Goal: Transaction & Acquisition: Obtain resource

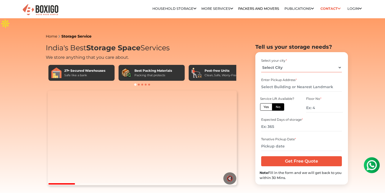
click at [303, 63] on select "Select City Bangalore Bengaluru Bhopal Bhubaneswar Chennai Coimbatore Cuttack D…" at bounding box center [301, 67] width 81 height 9
select select "[GEOGRAPHIC_DATA]"
click at [261, 63] on select "Select City Bangalore Bengaluru Bhopal Bhubaneswar Chennai Coimbatore Cuttack D…" at bounding box center [301, 67] width 81 height 9
click at [298, 82] on input "text" at bounding box center [301, 86] width 81 height 9
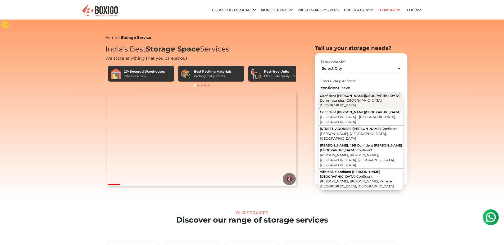
click at [365, 94] on span "Confident Beverly Hills Road" at bounding box center [360, 96] width 81 height 4
type input "Confident [PERSON_NAME][GEOGRAPHIC_DATA], [GEOGRAPHIC_DATA], [GEOGRAPHIC_DATA]"
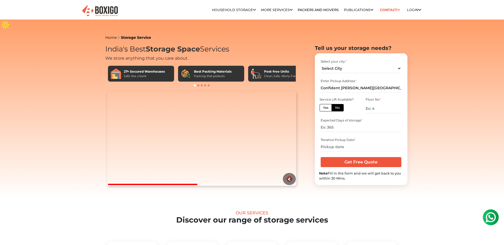
click at [335, 104] on label "No" at bounding box center [337, 107] width 12 height 7
click at [335, 105] on input "No" at bounding box center [336, 106] width 3 height 3
click at [378, 104] on input "number" at bounding box center [383, 108] width 36 height 9
type input "3"
click at [384, 118] on div "Expected Days of storage *" at bounding box center [360, 120] width 81 height 5
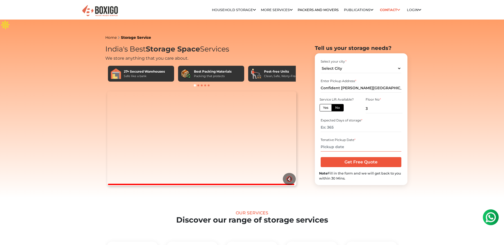
click at [343, 142] on input "text" at bounding box center [360, 146] width 81 height 9
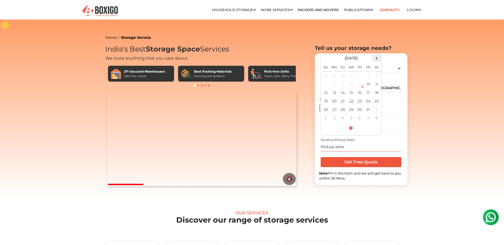
click at [375, 55] on span at bounding box center [376, 58] width 7 height 7
click at [349, 80] on td "5" at bounding box center [351, 84] width 8 height 8
type input "11/05/2025 12:00 AM"
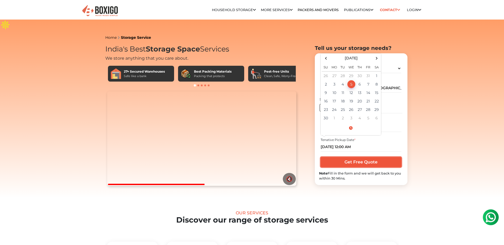
click at [358, 157] on input "Get Free Quote" at bounding box center [360, 162] width 81 height 10
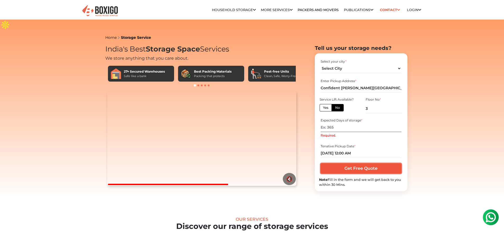
click at [365, 164] on input "Get Free Quote" at bounding box center [360, 169] width 81 height 10
click at [338, 123] on input "Required." at bounding box center [360, 127] width 81 height 9
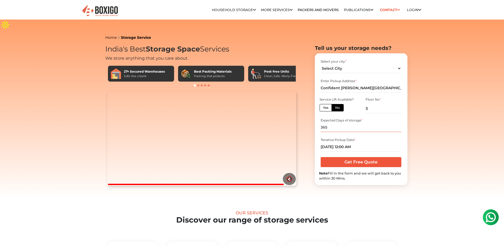
type input "365"
click at [356, 157] on input "Get Free Quote" at bounding box center [360, 162] width 81 height 10
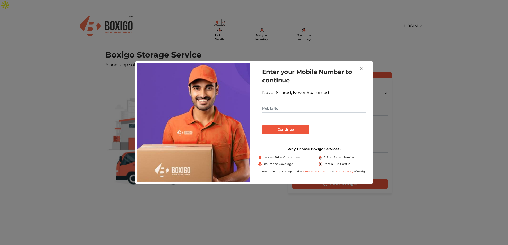
click at [295, 107] on input "text" at bounding box center [314, 108] width 104 height 8
type input "9657668665"
click at [293, 129] on button "Continue" at bounding box center [285, 129] width 47 height 9
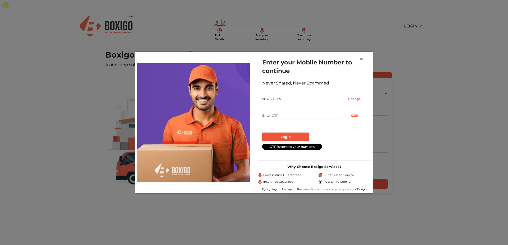
click at [276, 116] on input "text" at bounding box center [302, 116] width 80 height 8
click at [270, 116] on input "text" at bounding box center [302, 116] width 80 height 8
type input "5511"
click at [294, 135] on button "Login" at bounding box center [285, 137] width 47 height 9
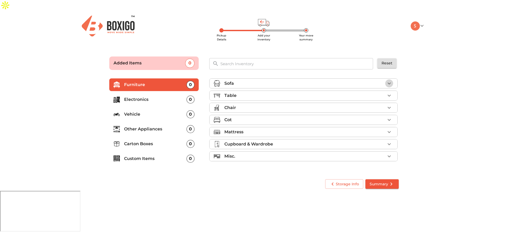
click at [390, 80] on icon "button" at bounding box center [389, 83] width 6 height 6
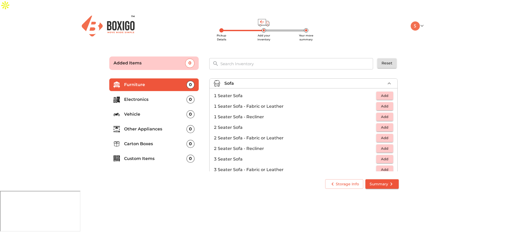
click at [409, 74] on main "Pickup Details Add your inventory Your move summary Added Items 0 ​ Reset Furni…" at bounding box center [254, 121] width 508 height 145
click at [386, 80] on icon "button" at bounding box center [389, 83] width 6 height 6
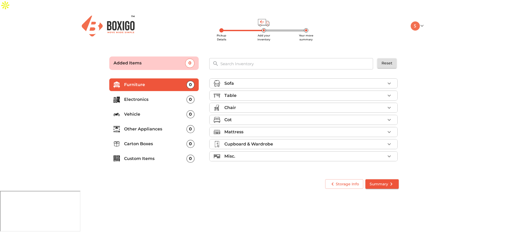
click at [190, 140] on div "0" at bounding box center [190, 144] width 8 height 8
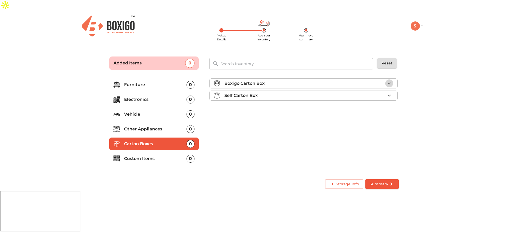
click at [388, 80] on icon "button" at bounding box center [389, 83] width 6 height 6
click at [383, 93] on span "Add" at bounding box center [385, 96] width 12 height 6
click at [388, 94] on icon "button" at bounding box center [389, 96] width 4 height 4
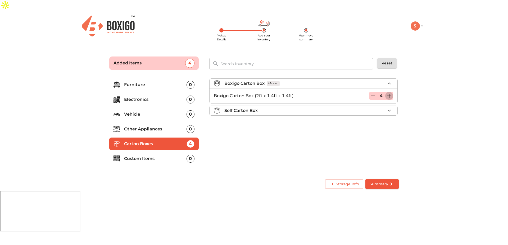
click at [388, 94] on icon "button" at bounding box center [389, 96] width 4 height 4
click at [169, 126] on p "Other Appliances" at bounding box center [155, 129] width 62 height 6
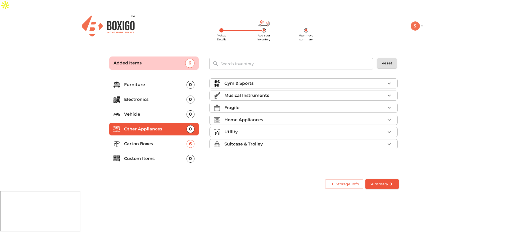
click at [392, 141] on icon "button" at bounding box center [389, 144] width 6 height 6
click at [384, 154] on span "Add" at bounding box center [385, 157] width 12 height 6
click at [443, 114] on main "Pickup Details Add your inventory Your move summary Added Items 7 ​ Reset Furni…" at bounding box center [254, 121] width 508 height 145
click at [387, 105] on icon "button" at bounding box center [389, 108] width 6 height 6
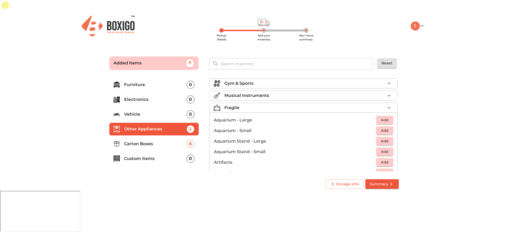
click at [387, 105] on icon "button" at bounding box center [389, 108] width 6 height 6
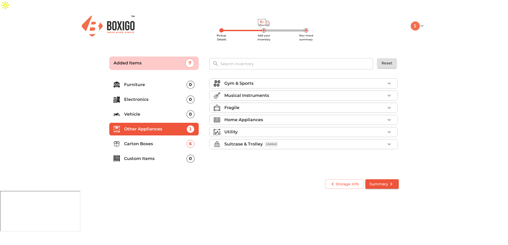
click at [190, 81] on div "0" at bounding box center [190, 85] width 8 height 8
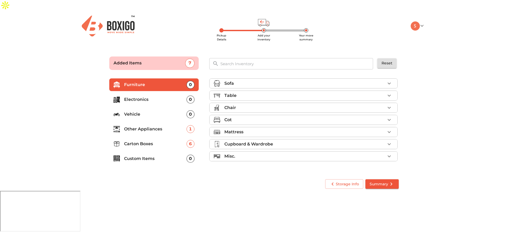
click at [391, 93] on icon "button" at bounding box center [389, 96] width 6 height 6
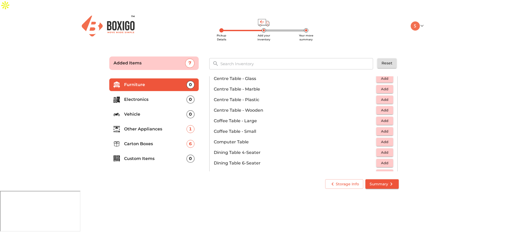
scroll to position [43, 0]
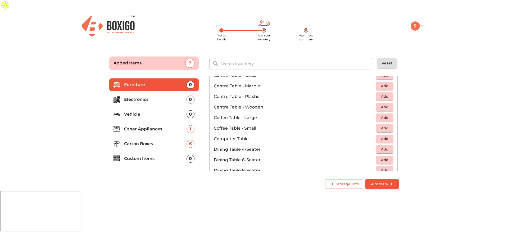
click at [383, 136] on span "Add" at bounding box center [385, 139] width 12 height 6
click at [387, 137] on icon "button" at bounding box center [389, 139] width 4 height 4
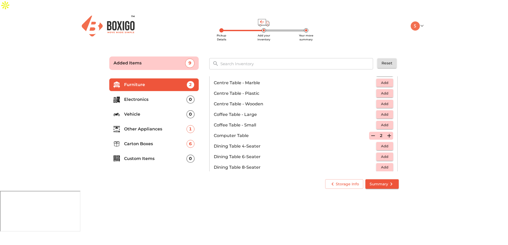
scroll to position [45, 0]
click at [370, 134] on icon "button" at bounding box center [373, 137] width 6 height 6
click at [371, 135] on icon "button" at bounding box center [373, 137] width 4 height 5
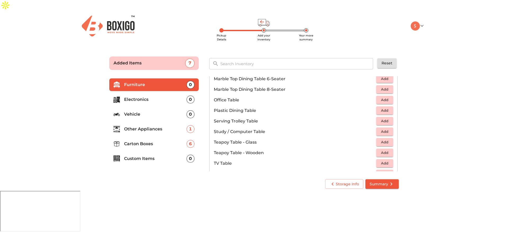
click at [384, 129] on span "Add" at bounding box center [385, 132] width 12 height 6
click at [386, 129] on icon "button" at bounding box center [389, 132] width 6 height 6
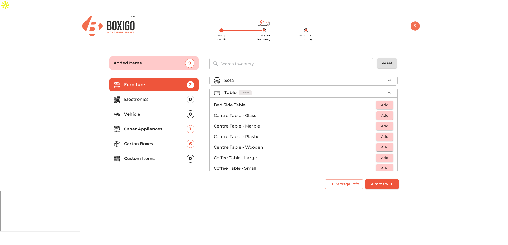
scroll to position [0, 0]
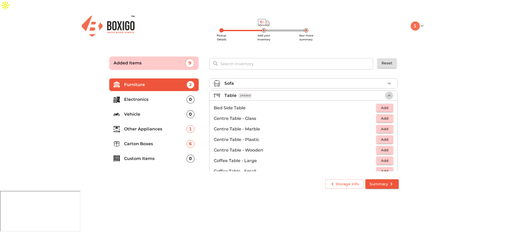
click at [386, 93] on icon "button" at bounding box center [389, 96] width 6 height 6
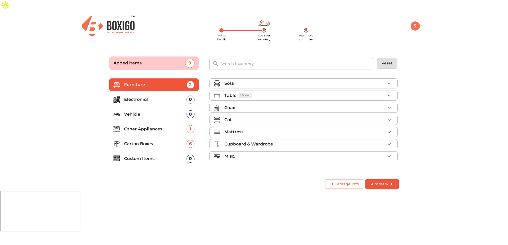
click at [387, 105] on icon "button" at bounding box center [389, 108] width 6 height 6
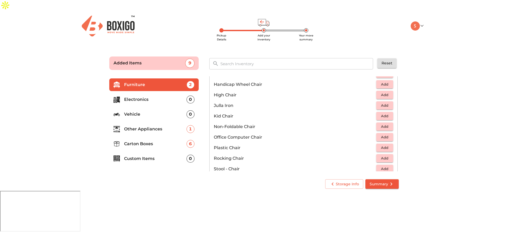
scroll to position [132, 0]
click at [379, 144] on span "Add" at bounding box center [385, 147] width 12 height 6
click at [386, 144] on icon "button" at bounding box center [389, 147] width 6 height 6
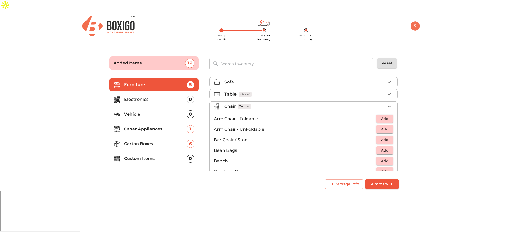
scroll to position [0, 0]
click at [388, 105] on icon "button" at bounding box center [389, 108] width 6 height 6
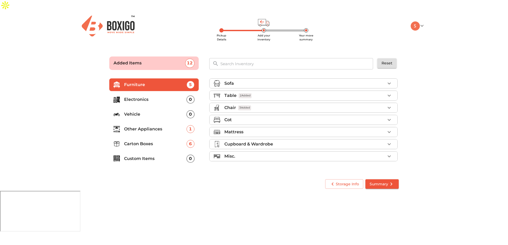
click at [388, 117] on icon "button" at bounding box center [389, 120] width 6 height 6
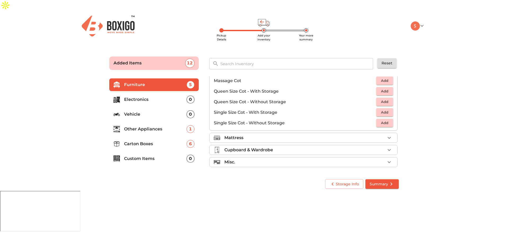
scroll to position [157, 0]
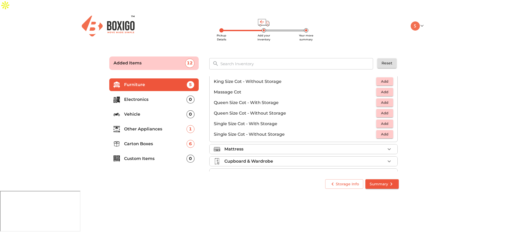
click at [388, 109] on button "Add" at bounding box center [384, 113] width 17 height 8
click at [387, 158] on icon "button" at bounding box center [389, 161] width 6 height 6
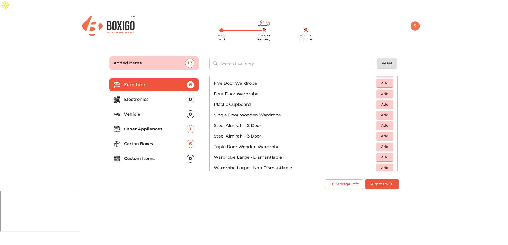
scroll to position [127, 0]
click at [379, 153] on span "Add" at bounding box center [385, 156] width 12 height 6
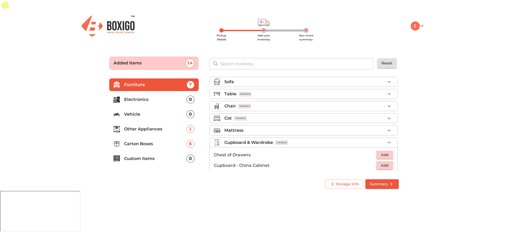
scroll to position [0, 0]
click at [189, 155] on div "0" at bounding box center [190, 159] width 8 height 8
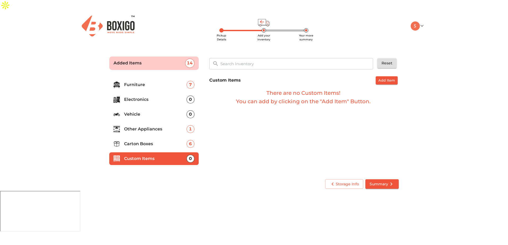
click at [157, 82] on p "Furniture" at bounding box center [155, 85] width 62 height 6
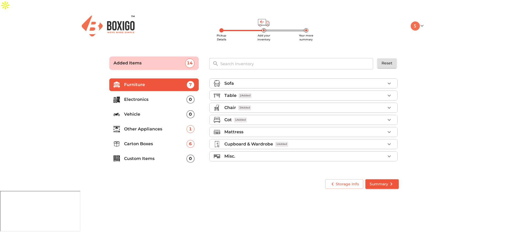
click at [391, 93] on icon "button" at bounding box center [389, 96] width 6 height 6
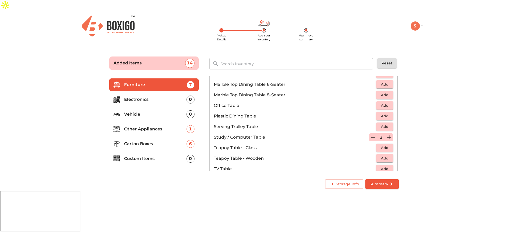
scroll to position [257, 0]
click at [382, 123] on span "Add" at bounding box center [385, 126] width 12 height 6
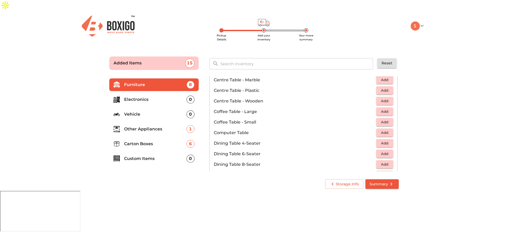
scroll to position [50, 0]
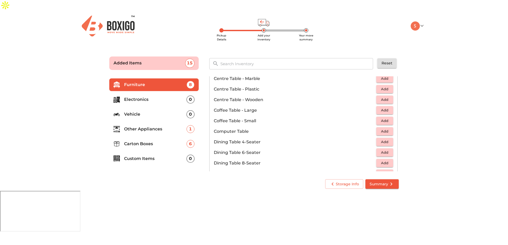
click at [381, 128] on span "Add" at bounding box center [385, 131] width 12 height 6
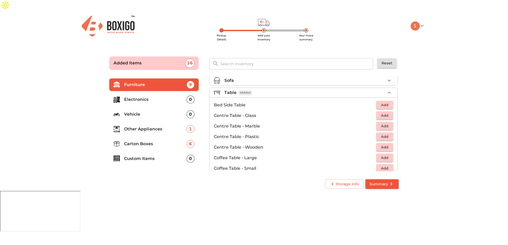
scroll to position [0, 0]
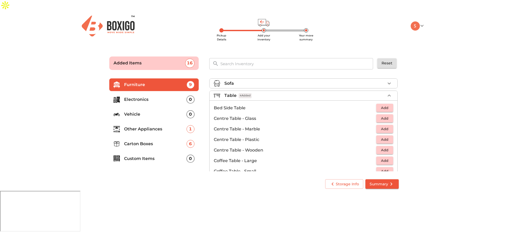
click at [387, 93] on icon "button" at bounding box center [389, 96] width 6 height 6
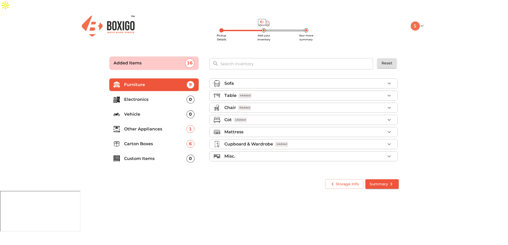
click at [390, 141] on icon "button" at bounding box center [389, 144] width 6 height 6
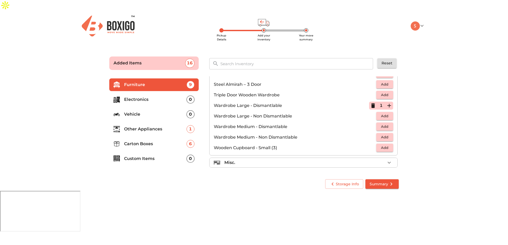
scroll to position [178, 0]
click at [381, 159] on div "Misc." at bounding box center [304, 162] width 161 height 6
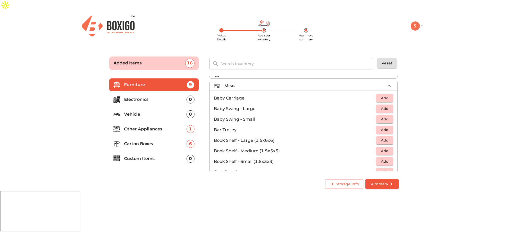
scroll to position [83, 0]
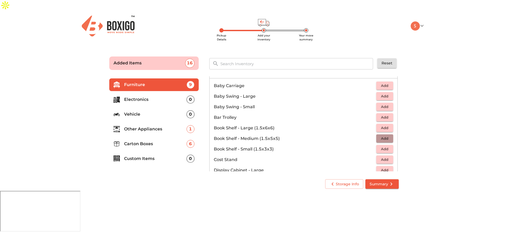
click at [379, 136] on span "Add" at bounding box center [385, 139] width 12 height 6
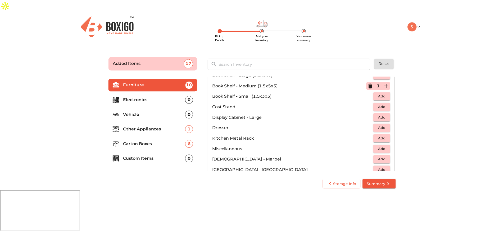
scroll to position [0, 0]
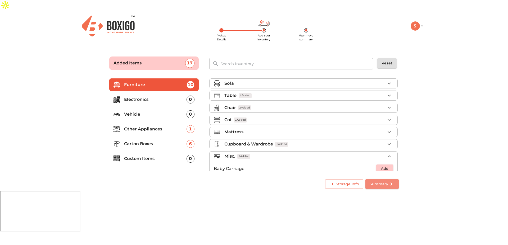
click at [389, 181] on icon "submit" at bounding box center [391, 184] width 6 height 6
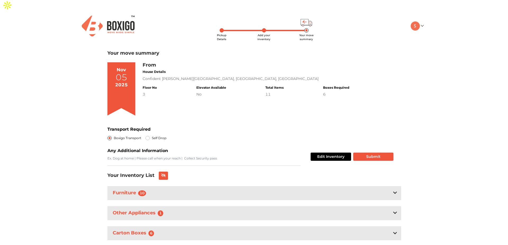
scroll to position [3, 0]
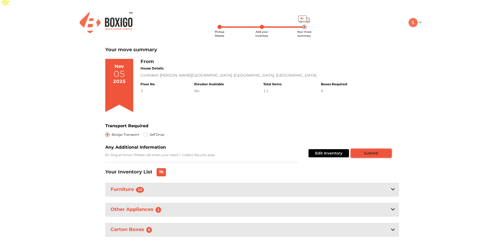
click at [362, 149] on button "Submit" at bounding box center [371, 153] width 40 height 8
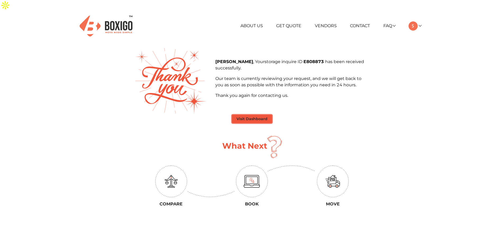
click at [265, 115] on button "Visit Dashboard" at bounding box center [252, 119] width 40 height 8
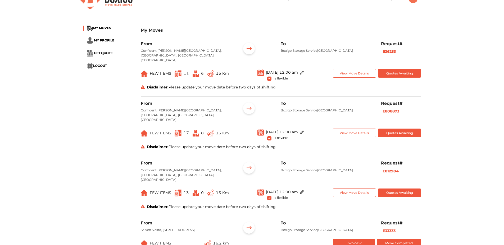
scroll to position [23, 0]
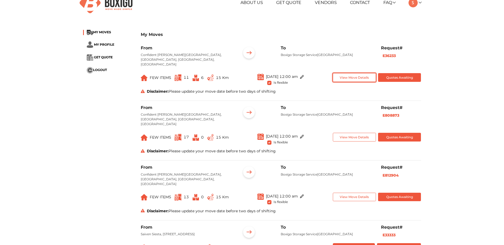
click at [360, 73] on button "View Move Details" at bounding box center [354, 77] width 43 height 9
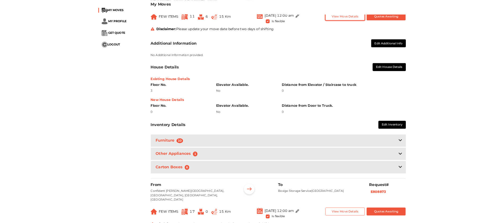
scroll to position [80, 0]
